Goal: Find specific page/section: Find specific page/section

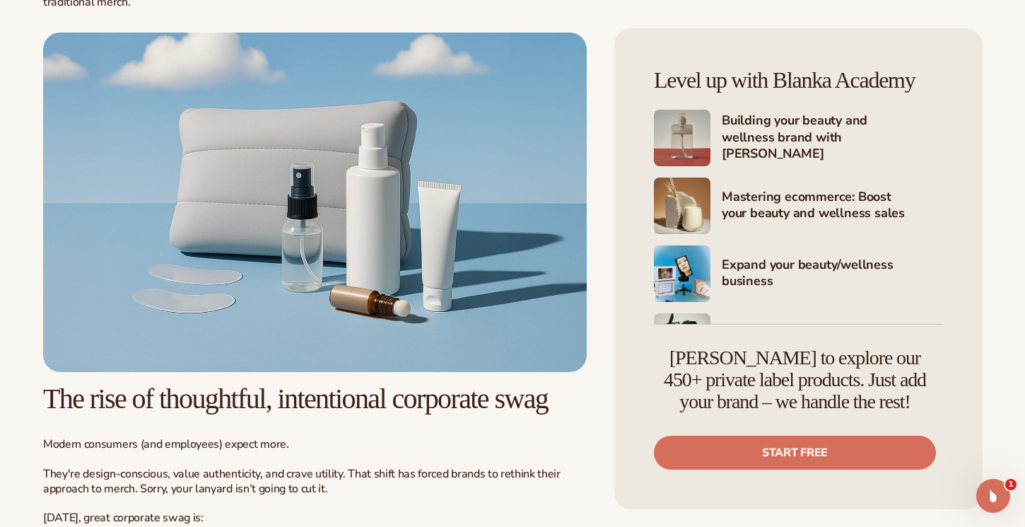
scroll to position [774, 0]
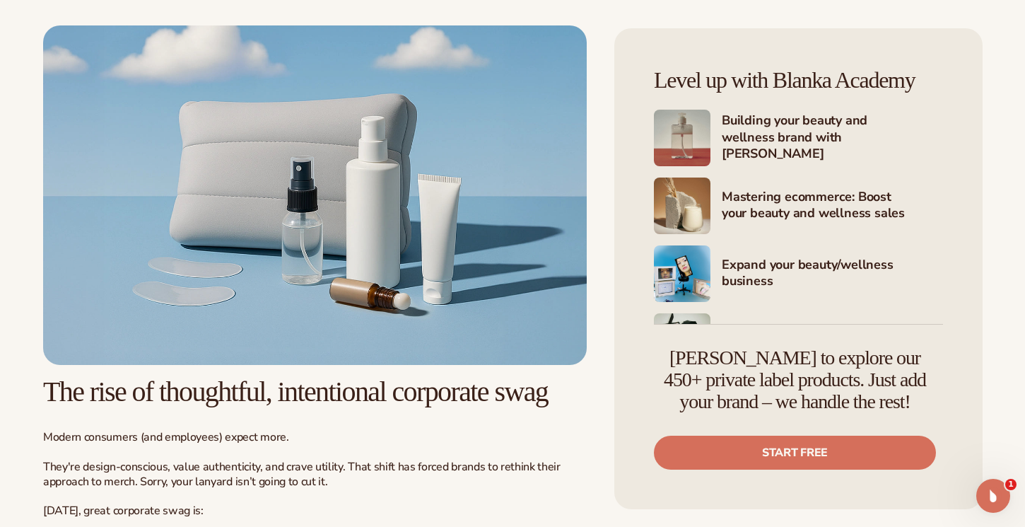
click at [391, 236] on img at bounding box center [315, 195] width 544 height 340
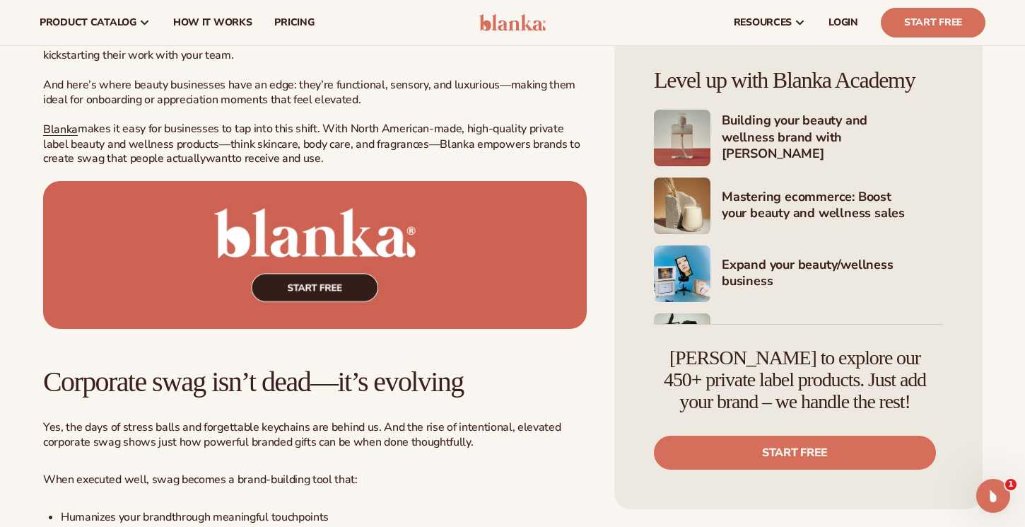
scroll to position [7144, 0]
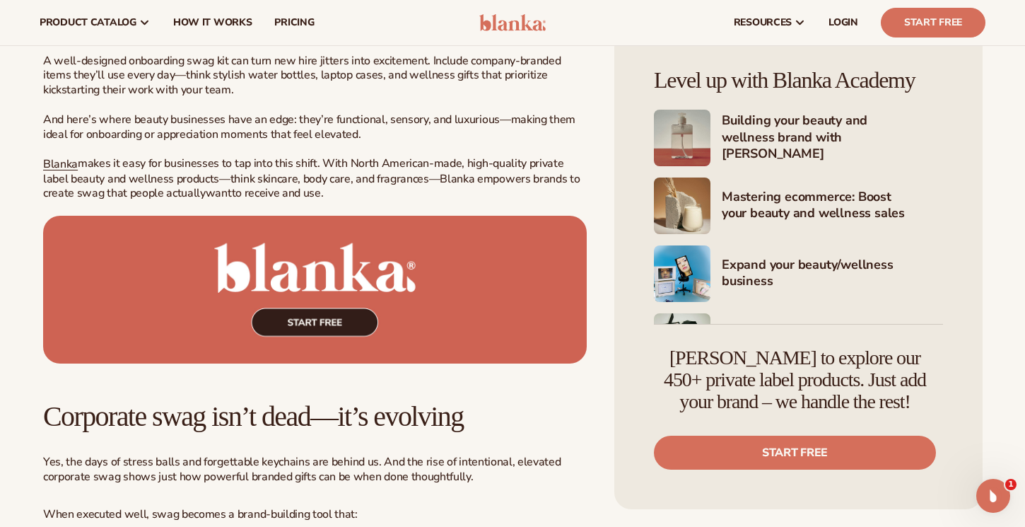
click at [296, 323] on img at bounding box center [315, 290] width 544 height 148
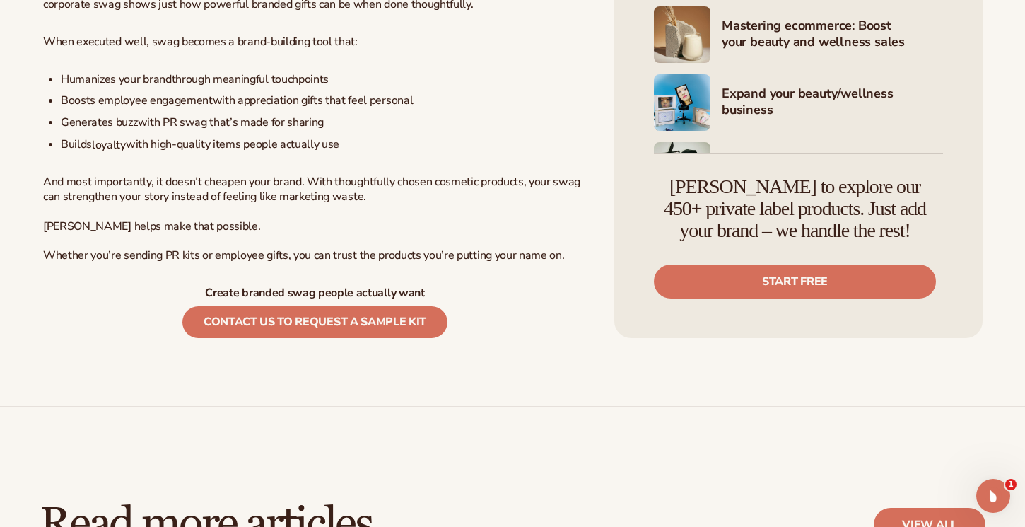
scroll to position [7634, 0]
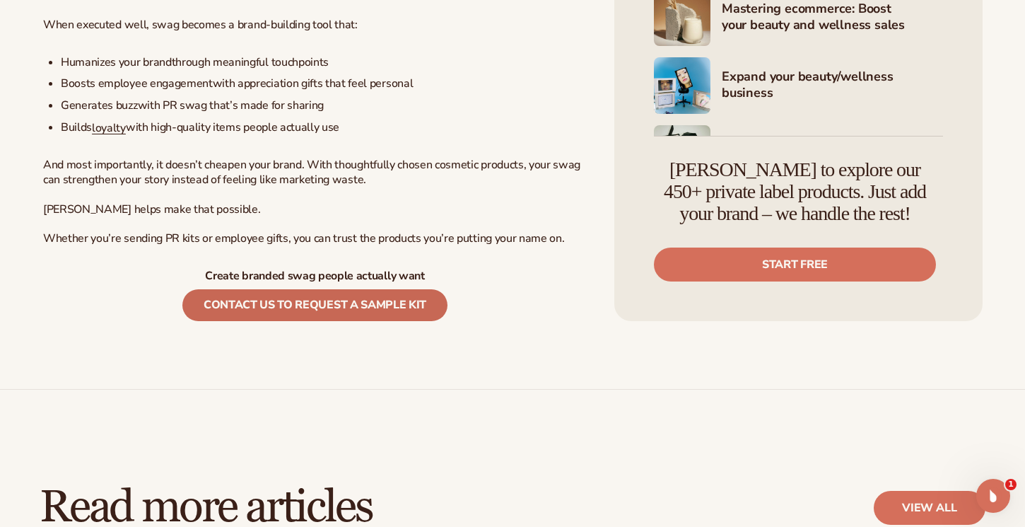
click at [347, 321] on link "Contact us to request a sample kit" at bounding box center [314, 305] width 265 height 32
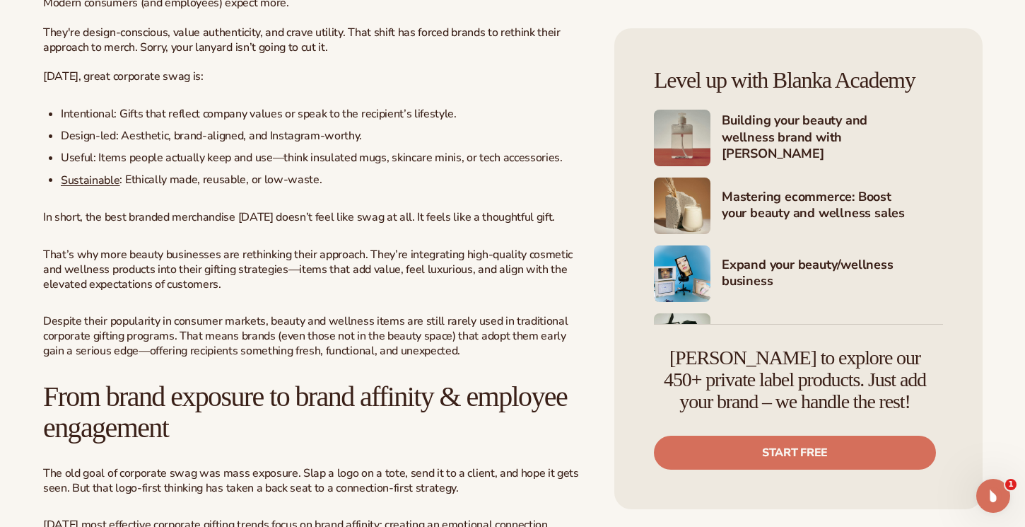
scroll to position [1397, 0]
